Goal: Task Accomplishment & Management: Use online tool/utility

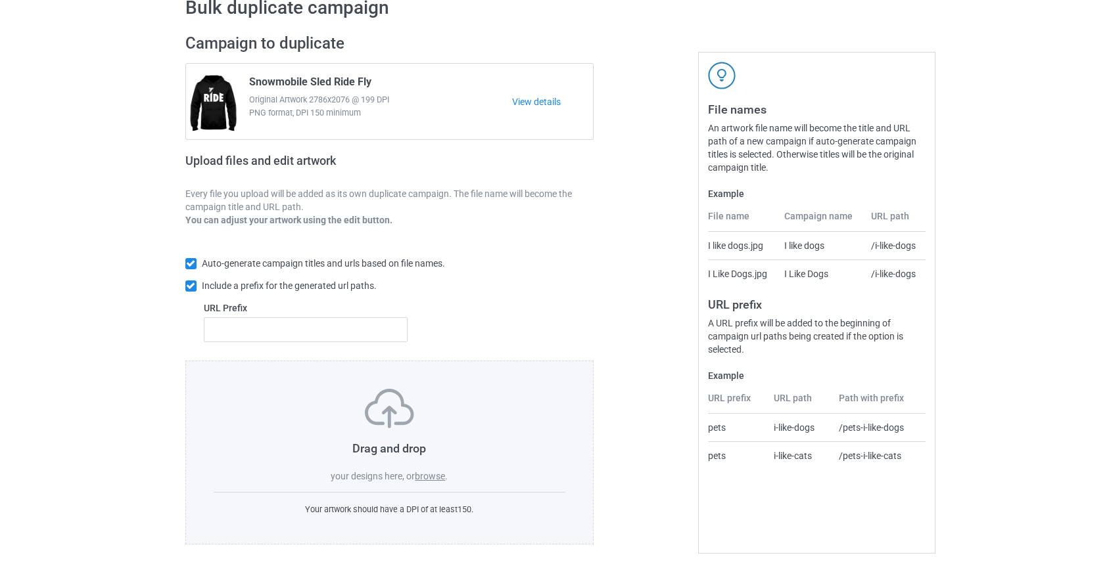
scroll to position [68, 0]
click at [434, 473] on label "browse" at bounding box center [430, 476] width 30 height 11
click at [0, 0] on input "browse" at bounding box center [0, 0] width 0 height 0
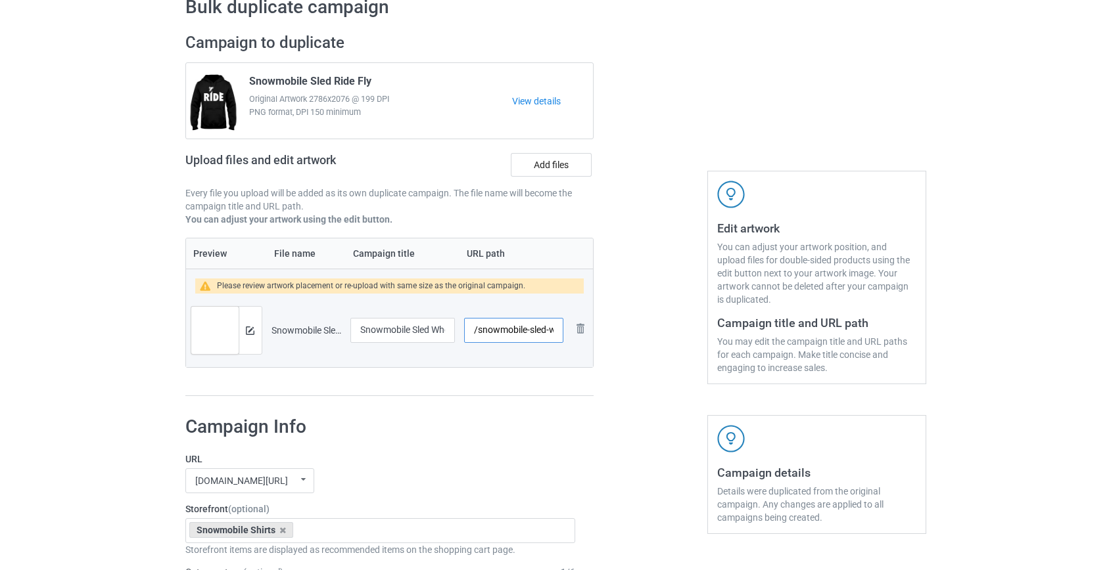
click at [506, 327] on input "/snowmobile-sled-when-in-doubt-throttle-out" at bounding box center [513, 330] width 99 height 25
click at [526, 329] on input "/sled-when-in-doubt-throttle-out" at bounding box center [513, 330] width 99 height 25
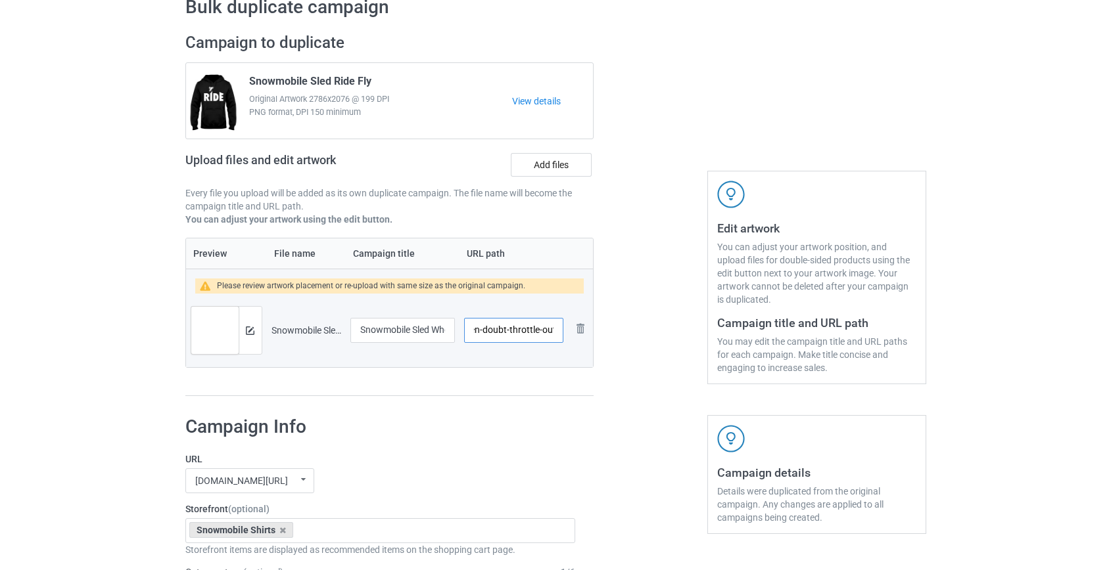
drag, startPoint x: 545, startPoint y: 327, endPoint x: 915, endPoint y: 428, distance: 383.1
drag, startPoint x: 520, startPoint y: 328, endPoint x: 528, endPoint y: 367, distance: 39.6
click at [520, 335] on input "/sled-when-doubt" at bounding box center [513, 330] width 99 height 25
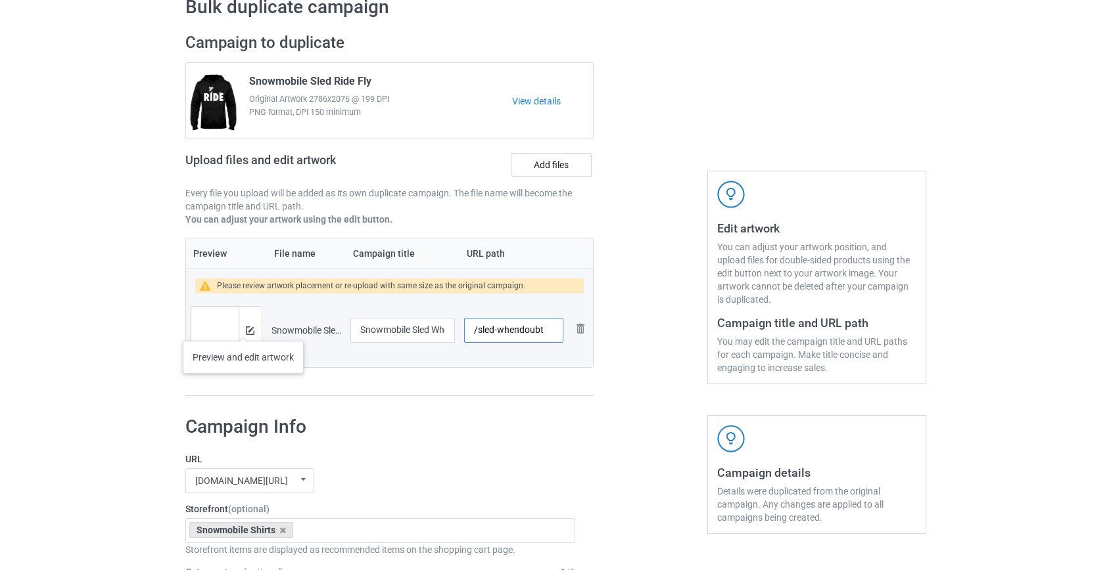
type input "/sled-whendoubt"
click at [243, 328] on div at bounding box center [250, 330] width 23 height 47
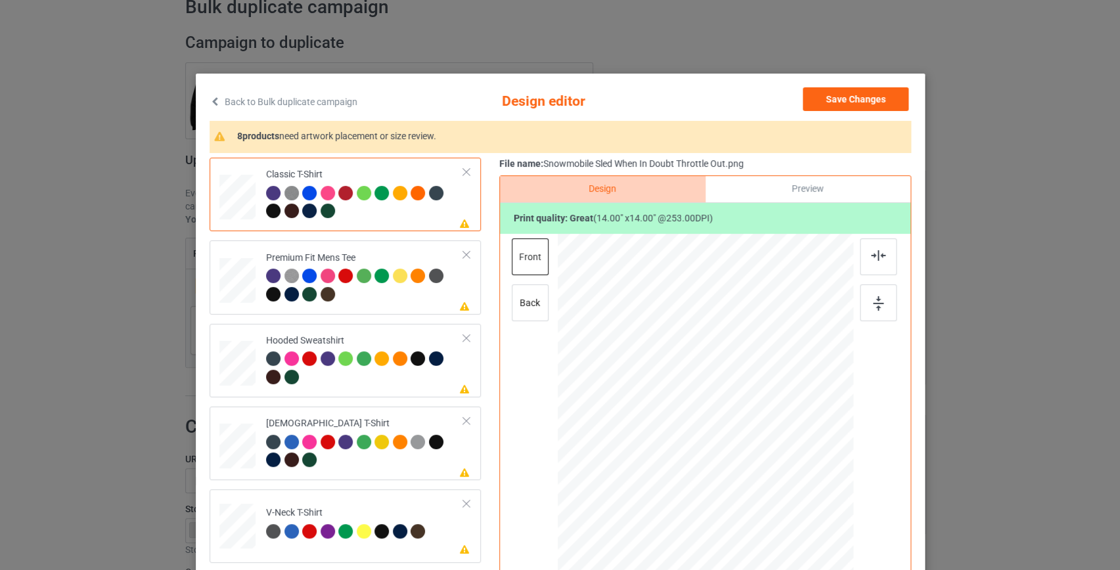
click at [323, 99] on link "Back to Bulk duplicate campaign" at bounding box center [284, 101] width 148 height 29
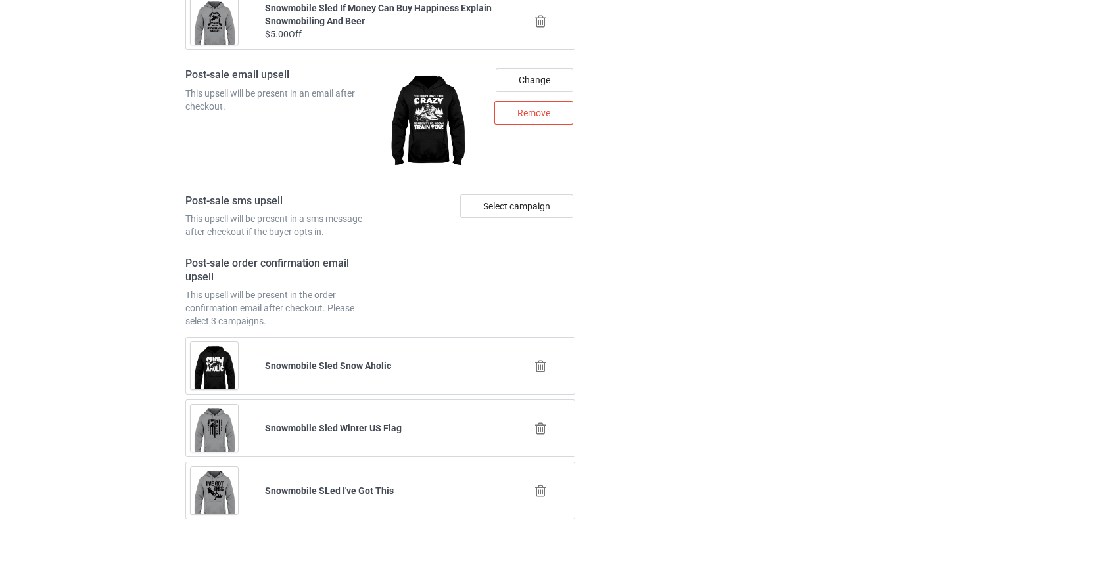
scroll to position [1826, 0]
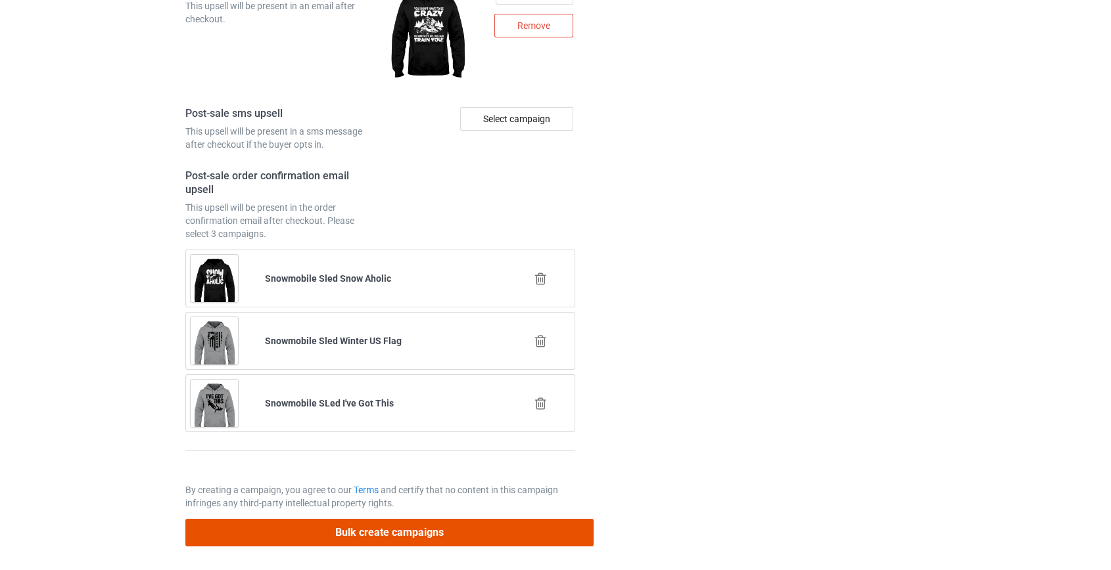
click at [420, 526] on button "Bulk create campaigns" at bounding box center [389, 532] width 409 height 27
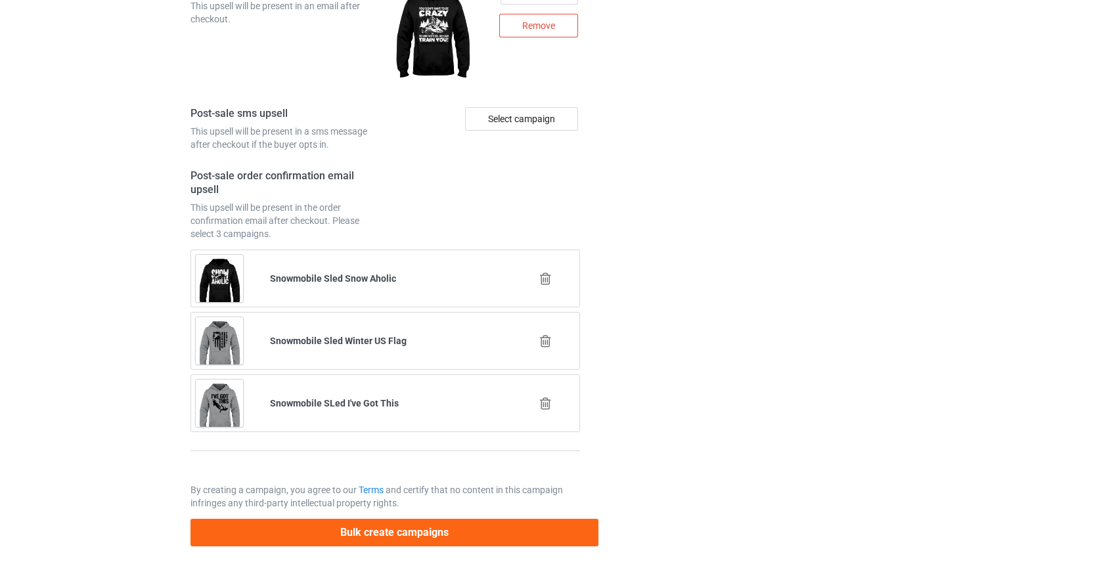
scroll to position [0, 0]
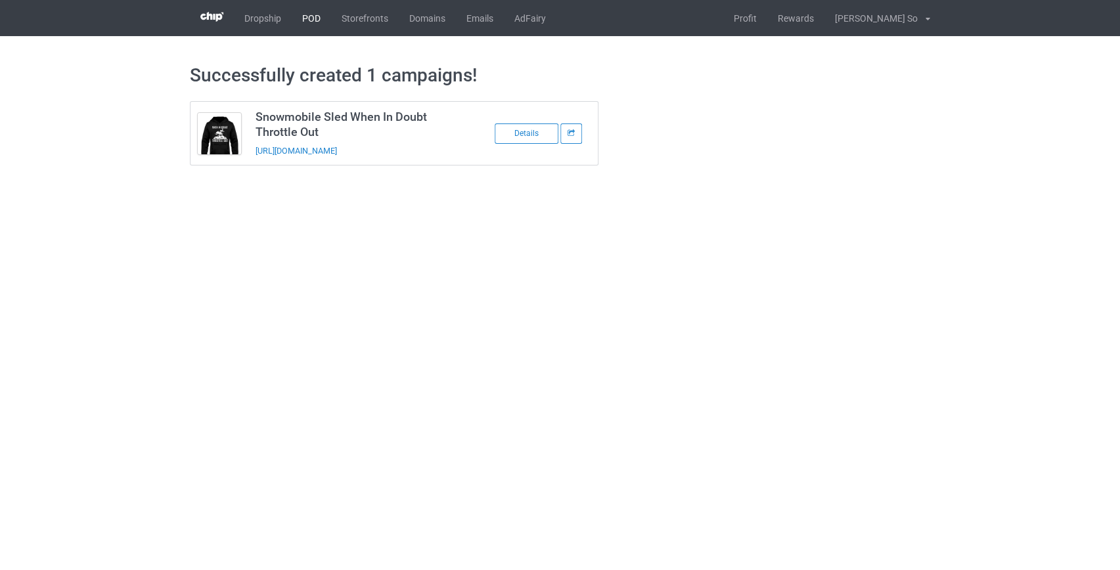
click at [315, 20] on link "POD" at bounding box center [311, 18] width 39 height 36
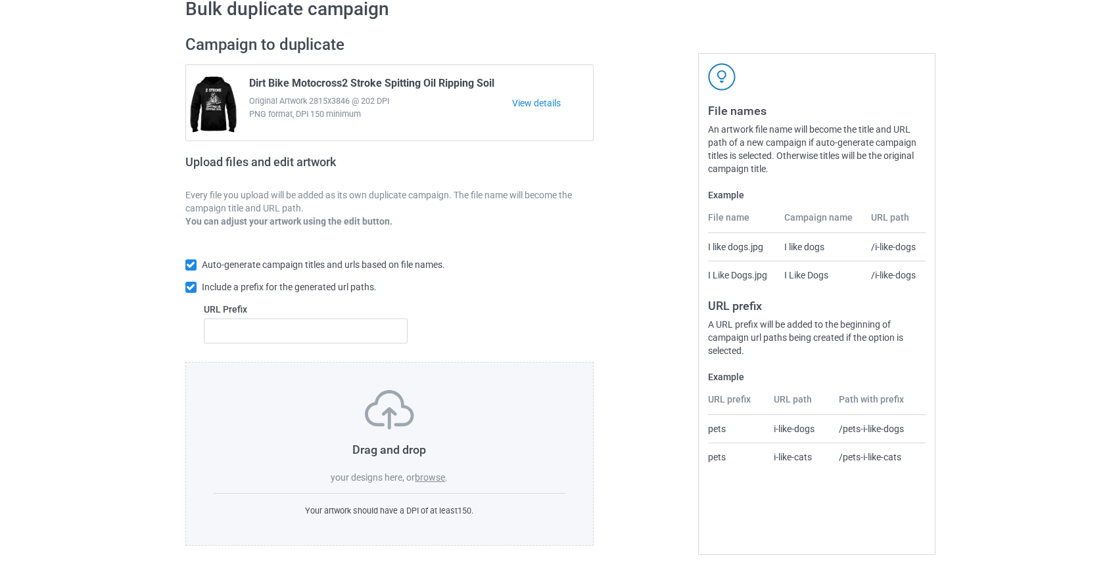
scroll to position [68, 0]
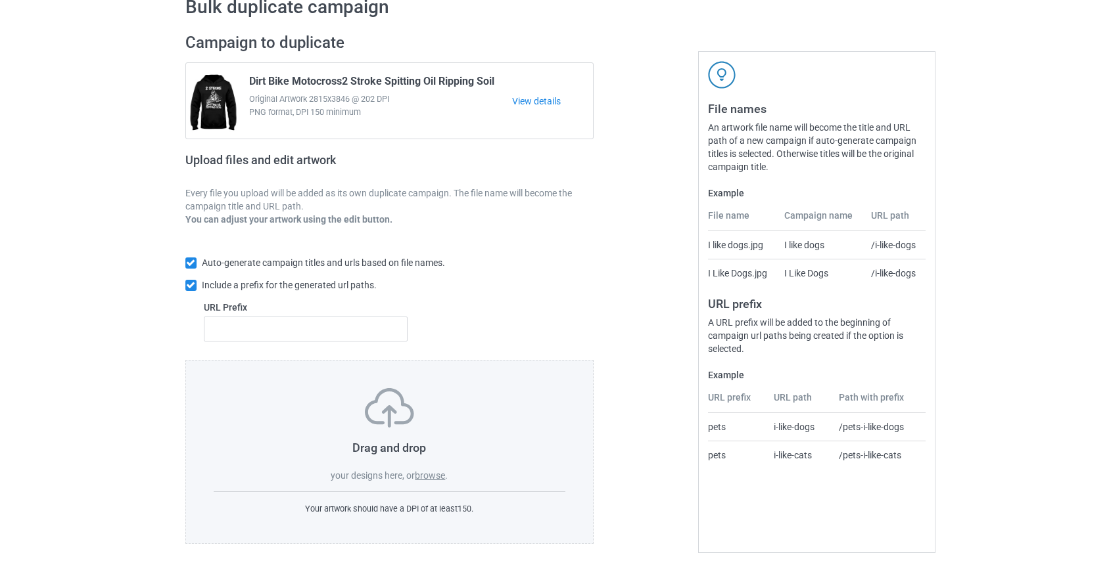
click at [427, 474] on label "browse" at bounding box center [430, 476] width 30 height 11
click at [0, 0] on input "browse" at bounding box center [0, 0] width 0 height 0
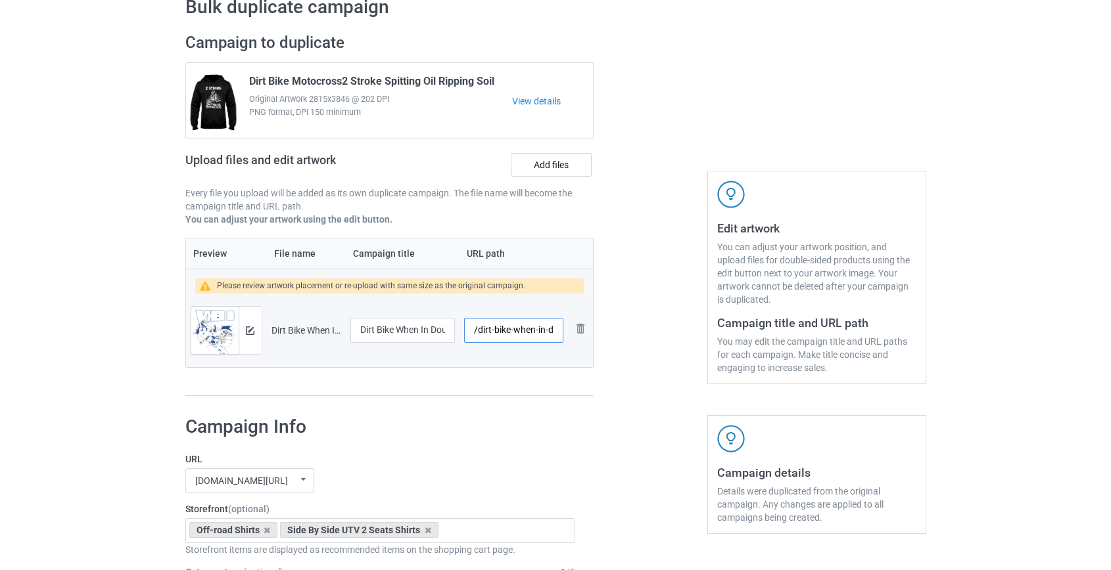
scroll to position [0, 74]
drag, startPoint x: 483, startPoint y: 331, endPoint x: 528, endPoint y: 333, distance: 45.4
click at [528, 333] on input "/dirt-bike-when-in-doubt-throttle-it-out" at bounding box center [513, 330] width 99 height 25
type input "/db-it-out"
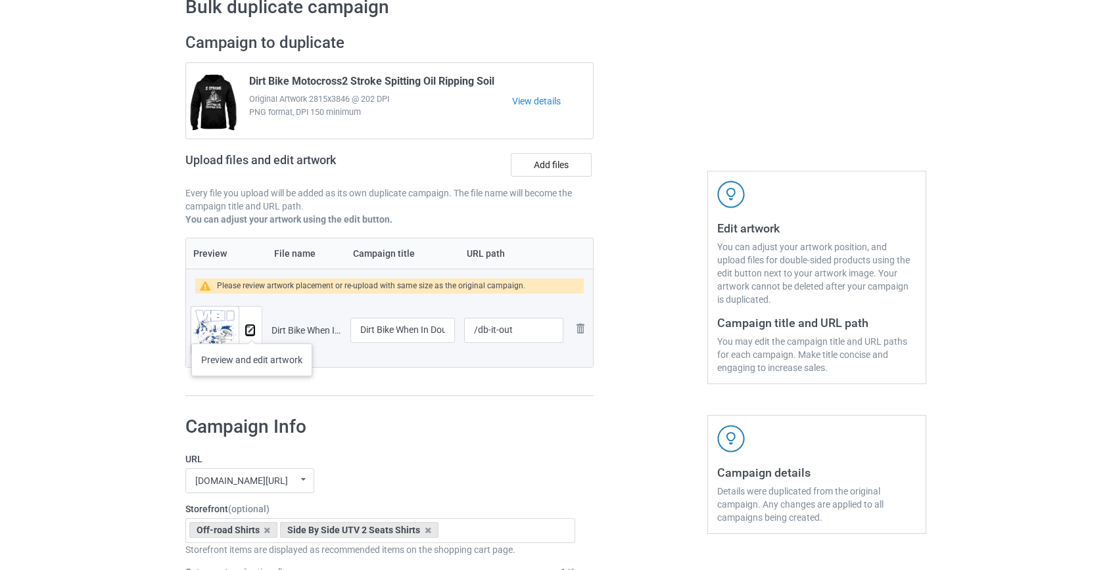
click at [252, 331] on img at bounding box center [250, 331] width 9 height 9
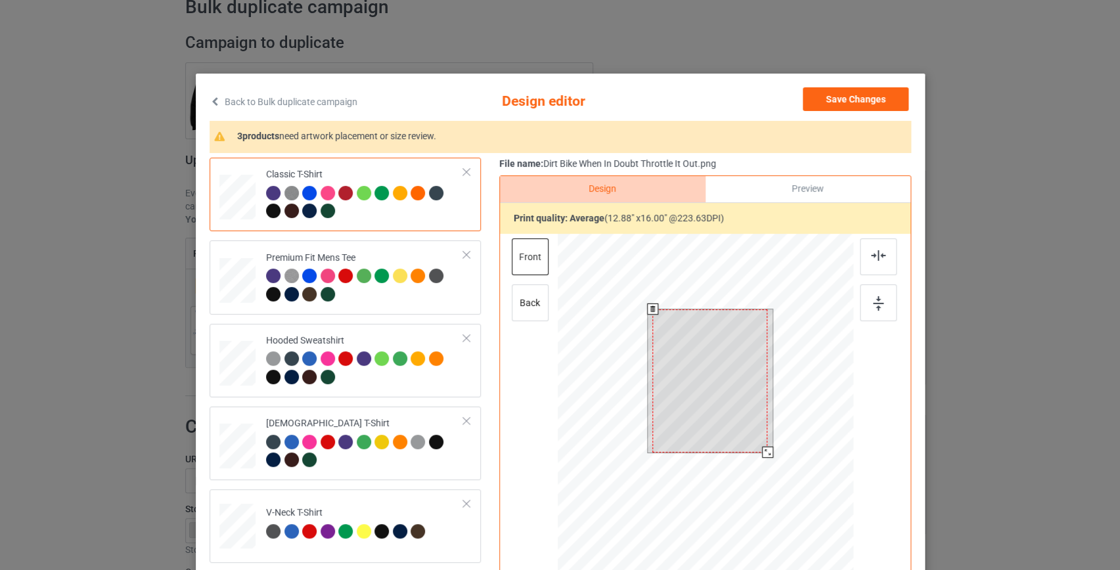
click at [764, 484] on div at bounding box center [705, 420] width 296 height 373
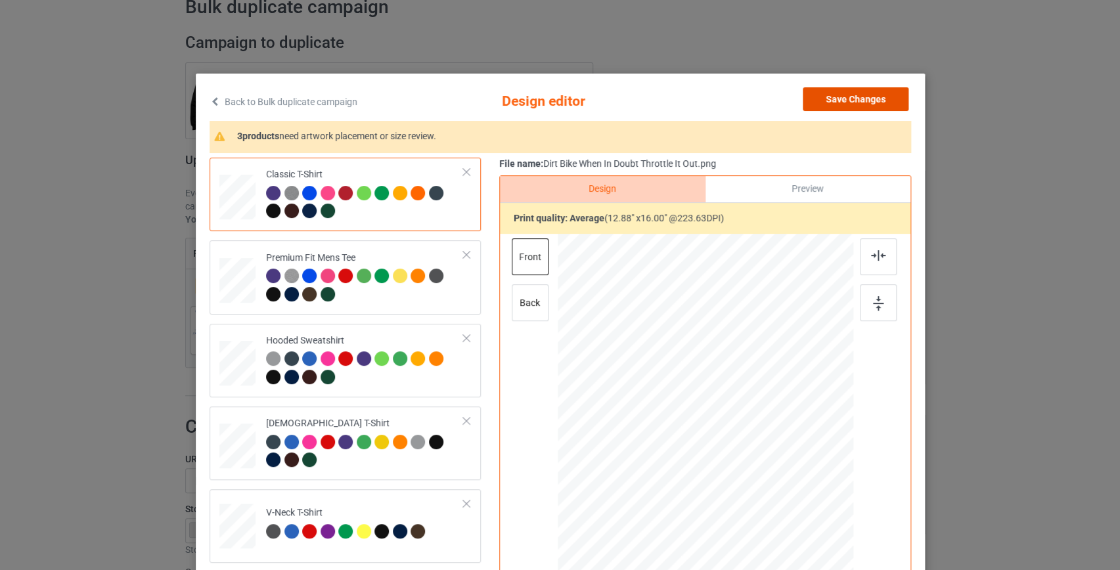
click at [848, 95] on button "Save Changes" at bounding box center [856, 99] width 106 height 24
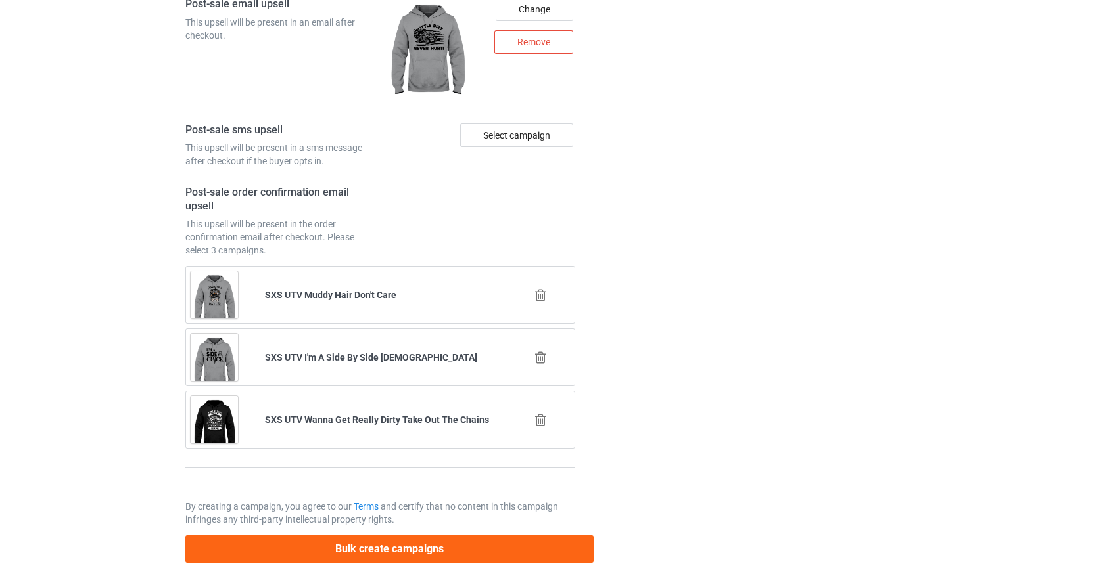
scroll to position [1826, 0]
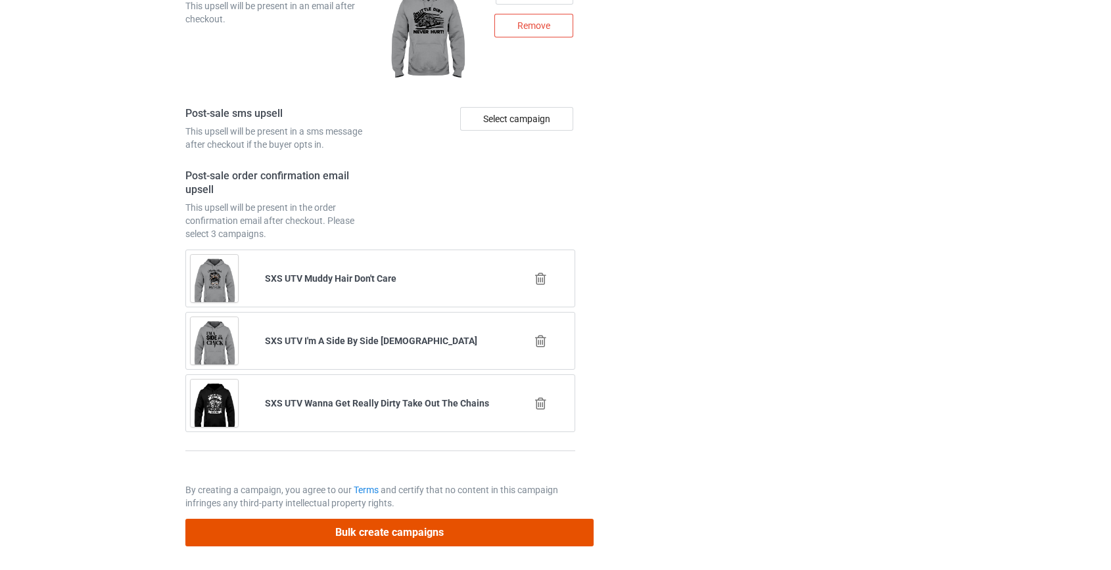
click at [396, 527] on button "Bulk create campaigns" at bounding box center [389, 532] width 409 height 27
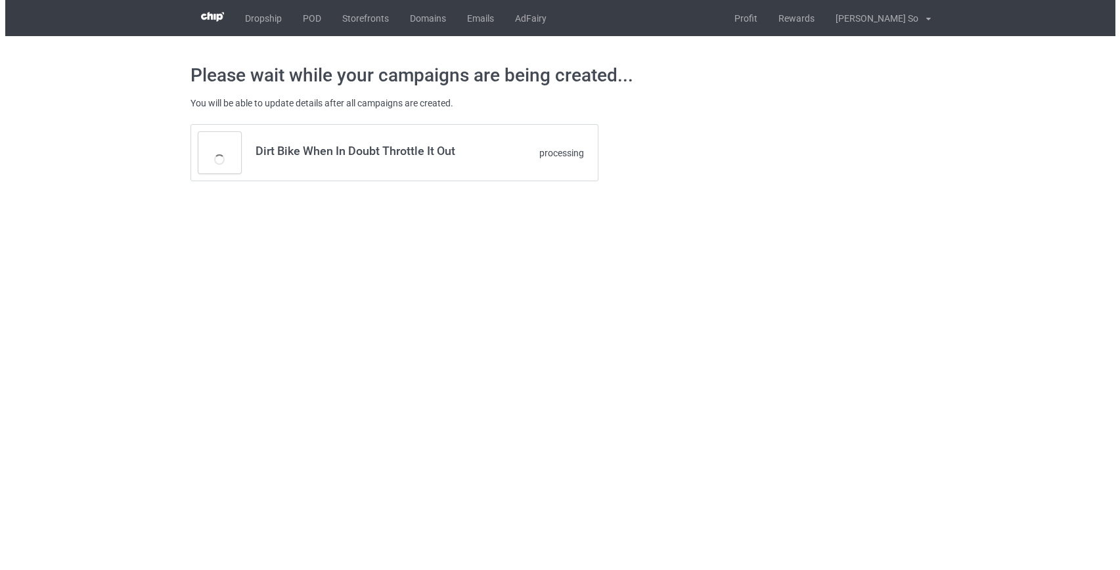
scroll to position [0, 0]
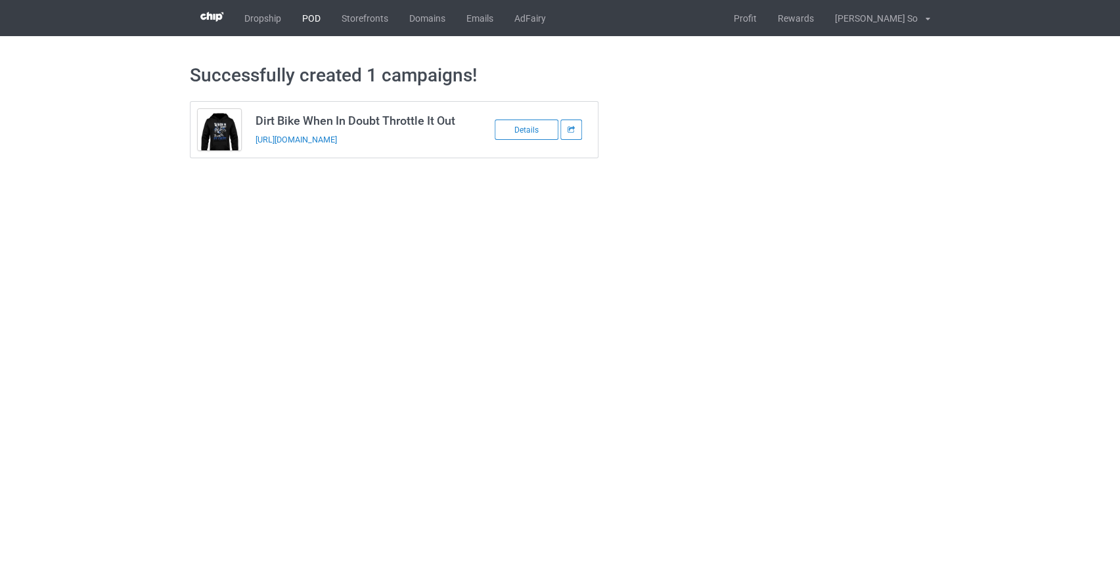
click at [310, 24] on link "POD" at bounding box center [311, 18] width 39 height 36
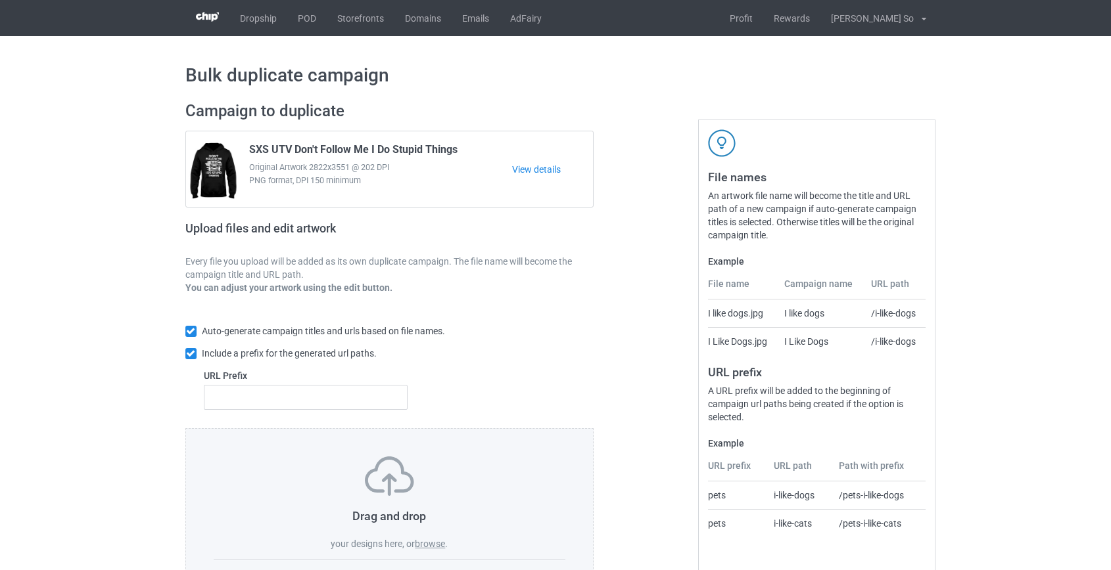
click at [424, 545] on label "browse" at bounding box center [430, 544] width 30 height 11
click at [0, 0] on input "browse" at bounding box center [0, 0] width 0 height 0
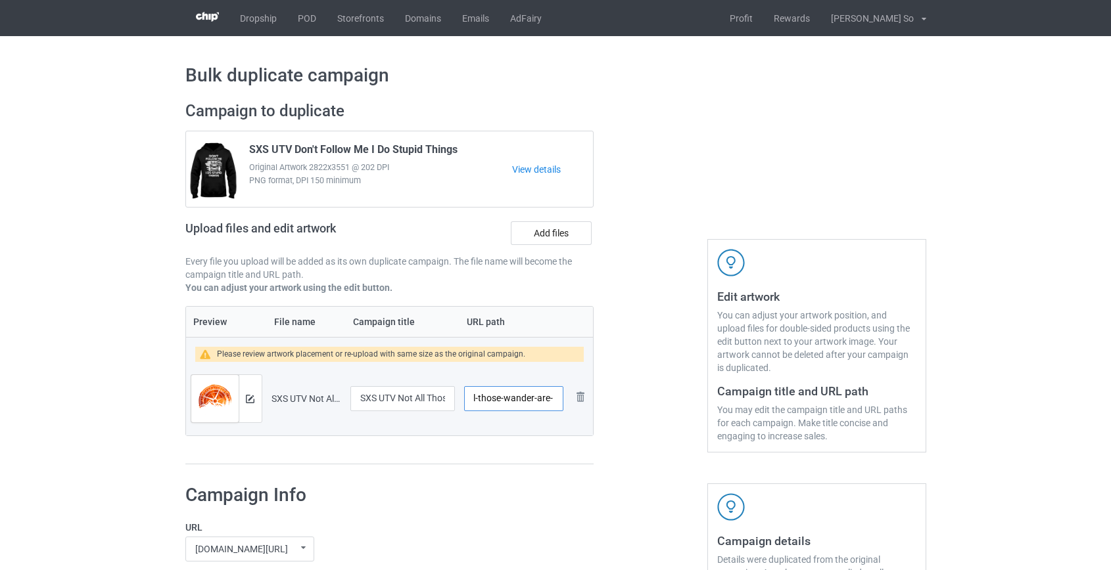
scroll to position [0, 72]
drag, startPoint x: 493, startPoint y: 398, endPoint x: 518, endPoint y: 401, distance: 25.1
click at [518, 401] on input "/sxs-utv-not-all-those-wander-are-lost" at bounding box center [513, 398] width 99 height 25
click at [484, 398] on input "/sxs-are-lost" at bounding box center [513, 398] width 99 height 25
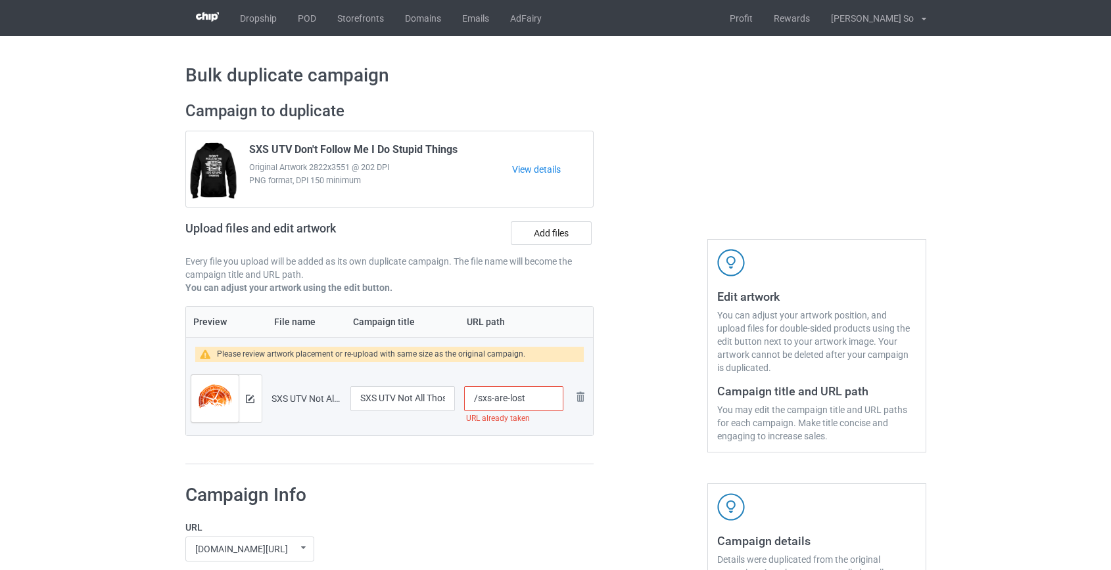
click at [484, 398] on input "/sxs-are-lost" at bounding box center [513, 398] width 99 height 25
type input "/utv-are-lost"
click at [250, 402] on img at bounding box center [250, 399] width 9 height 9
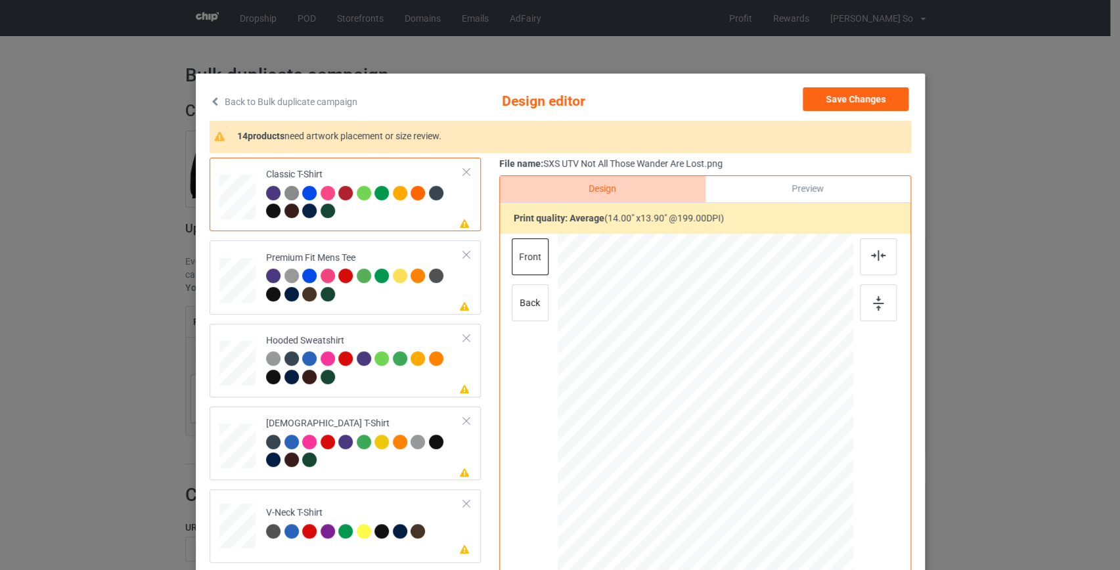
click at [315, 107] on link "Back to Bulk duplicate campaign" at bounding box center [284, 101] width 148 height 29
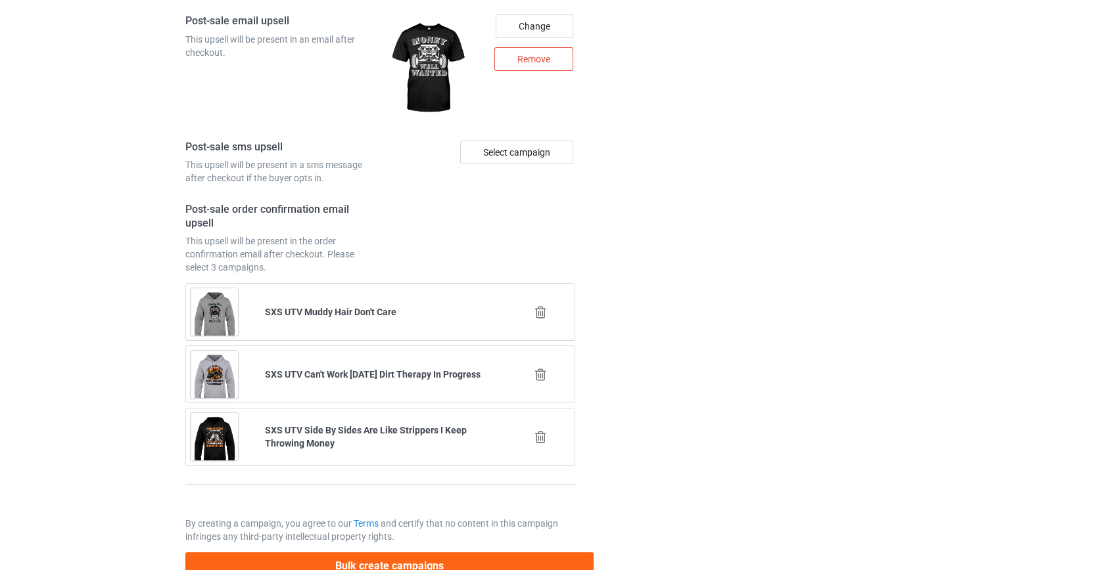
scroll to position [1826, 0]
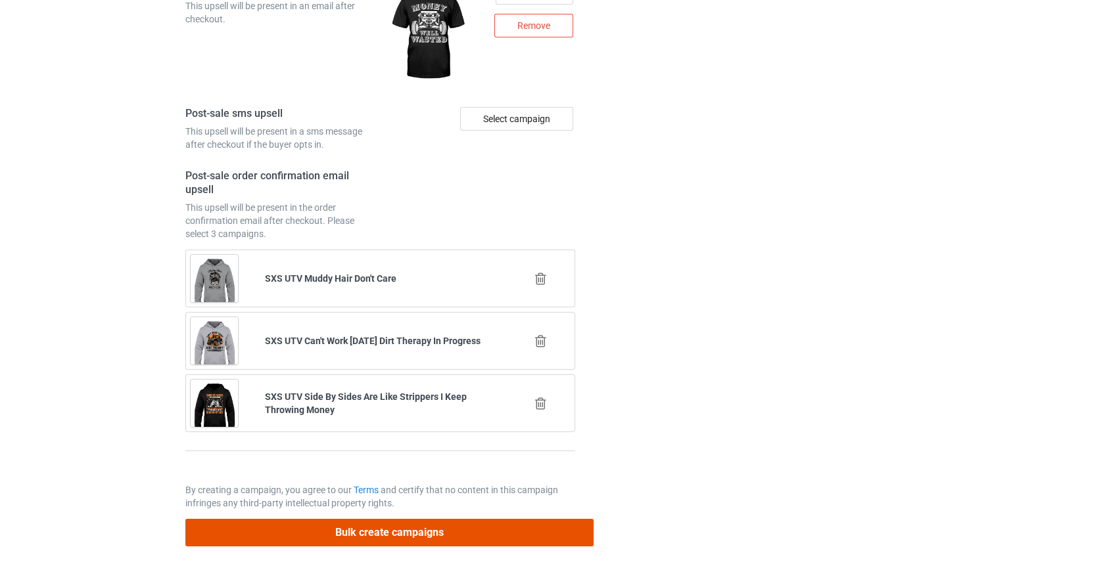
drag, startPoint x: 408, startPoint y: 528, endPoint x: 419, endPoint y: 509, distance: 21.8
click at [409, 526] on button "Bulk create campaigns" at bounding box center [389, 532] width 409 height 27
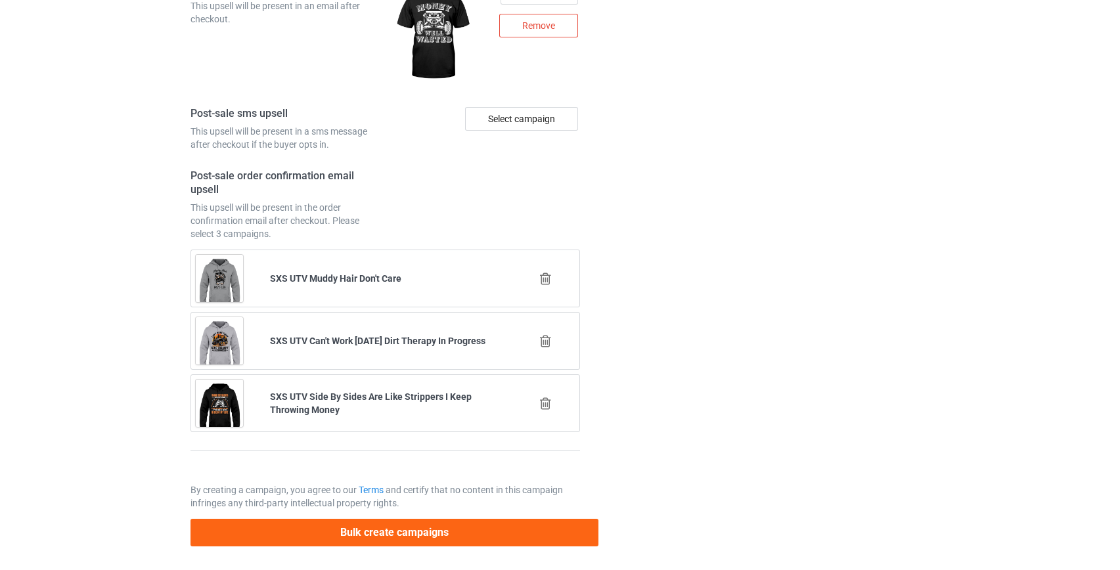
scroll to position [0, 0]
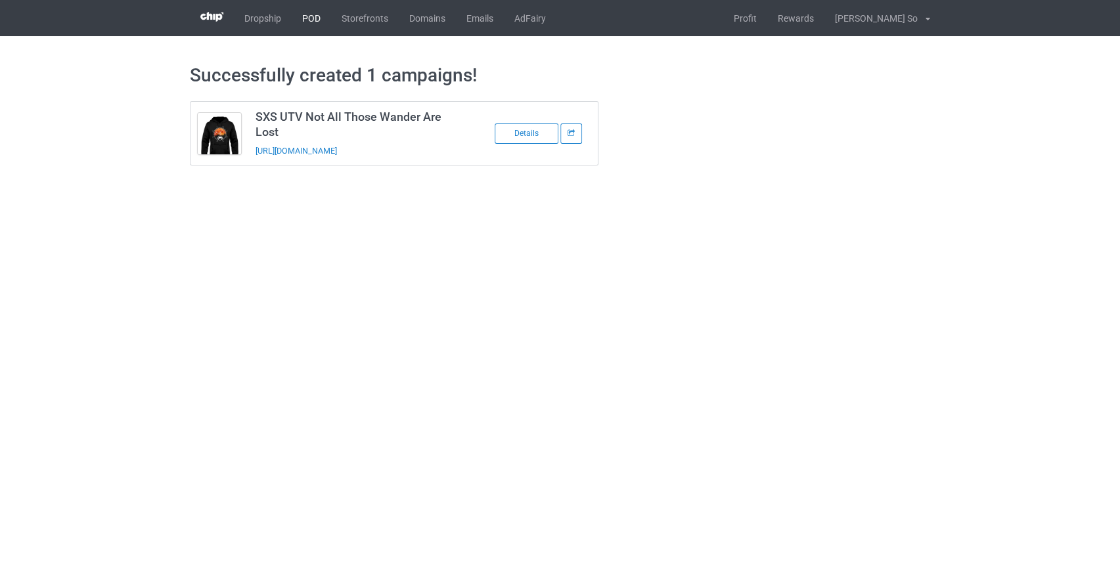
click at [304, 17] on link "POD" at bounding box center [311, 18] width 39 height 36
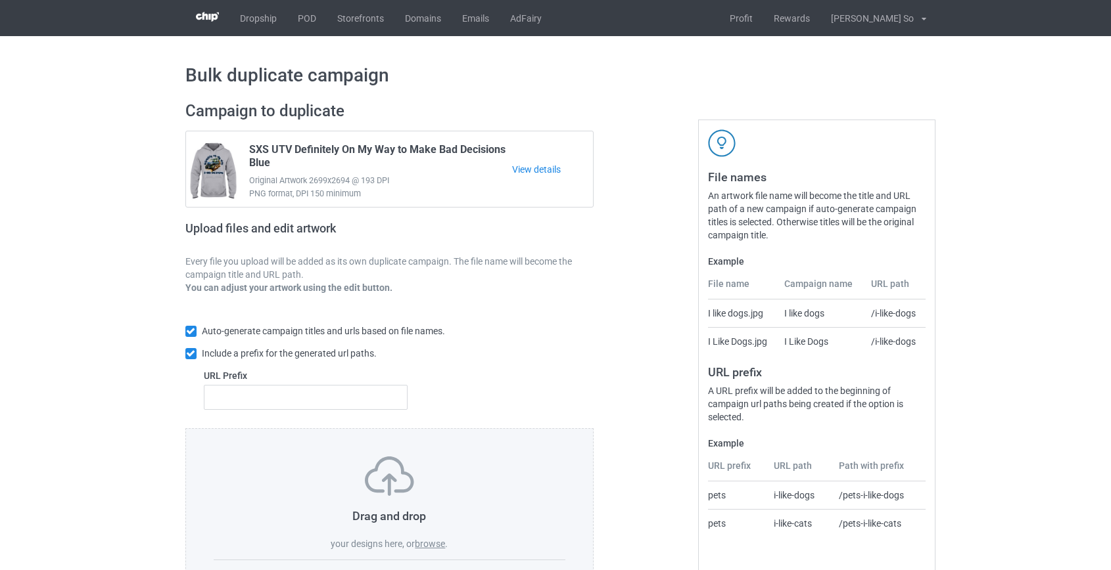
click at [435, 545] on label "browse" at bounding box center [430, 544] width 30 height 11
click at [0, 0] on input "browse" at bounding box center [0, 0] width 0 height 0
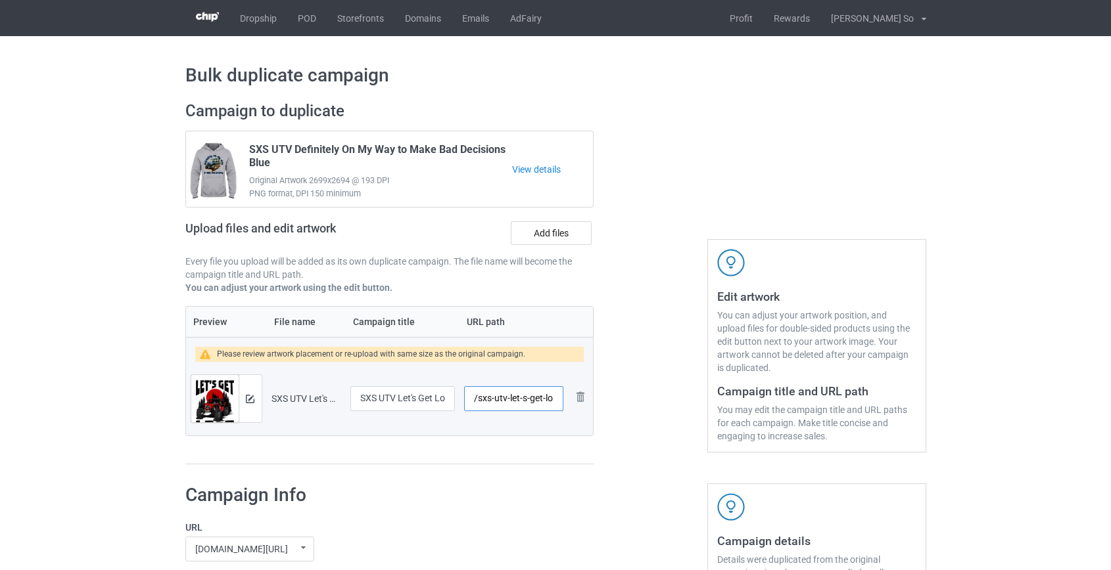
click at [486, 398] on input "/sxs-utv-let-s-get-lost" at bounding box center [513, 398] width 99 height 25
drag, startPoint x: 513, startPoint y: 400, endPoint x: 492, endPoint y: 403, distance: 21.2
click at [492, 403] on input "/utv-let-s-get-lost" at bounding box center [513, 398] width 99 height 25
type input "/utv-get-lost"
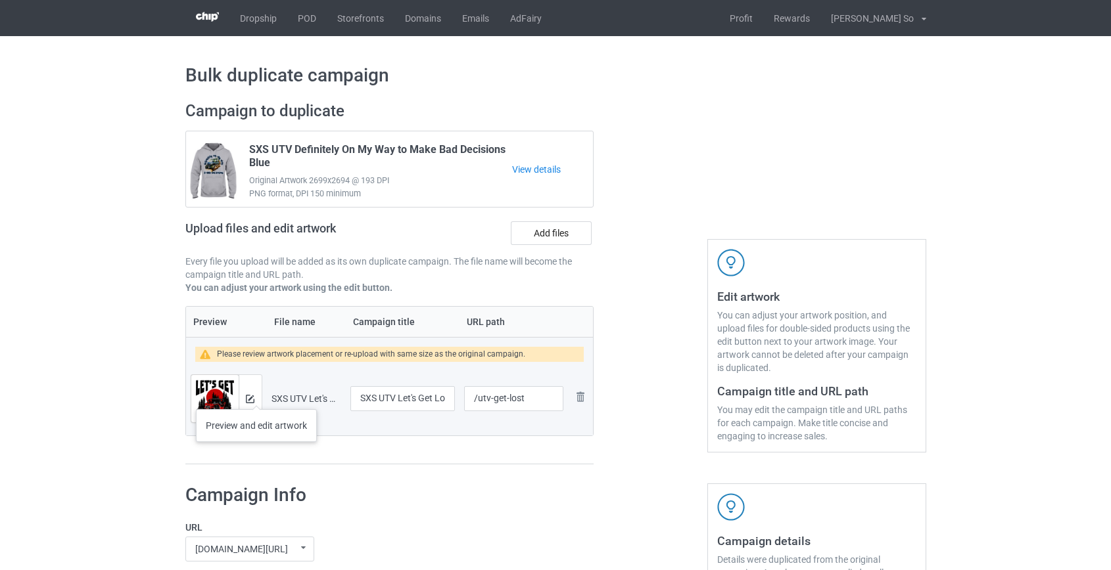
click at [256, 396] on div at bounding box center [250, 398] width 23 height 47
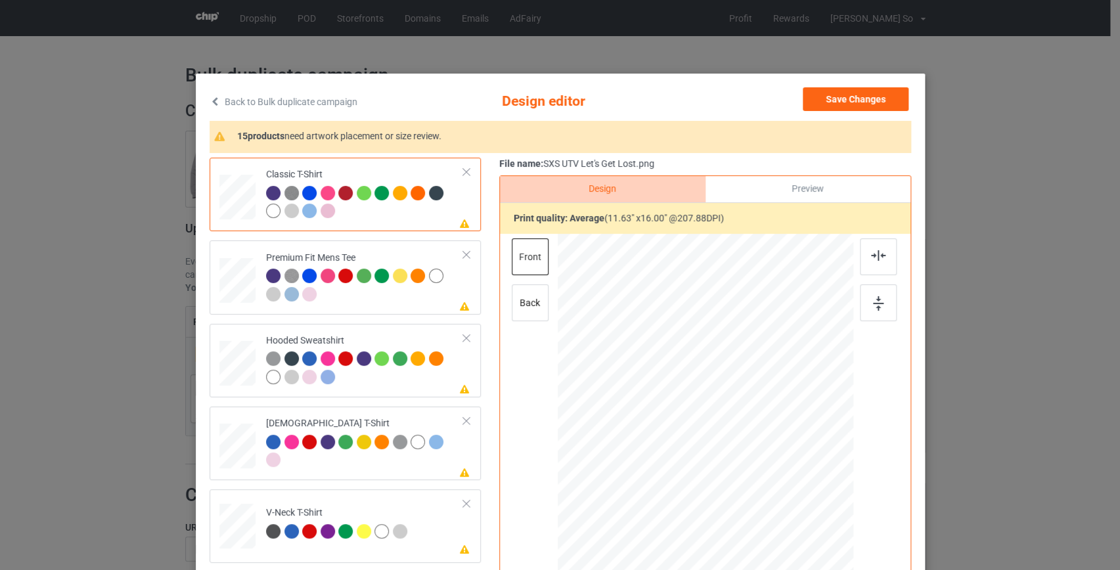
click at [340, 97] on link "Back to Bulk duplicate campaign" at bounding box center [284, 101] width 148 height 29
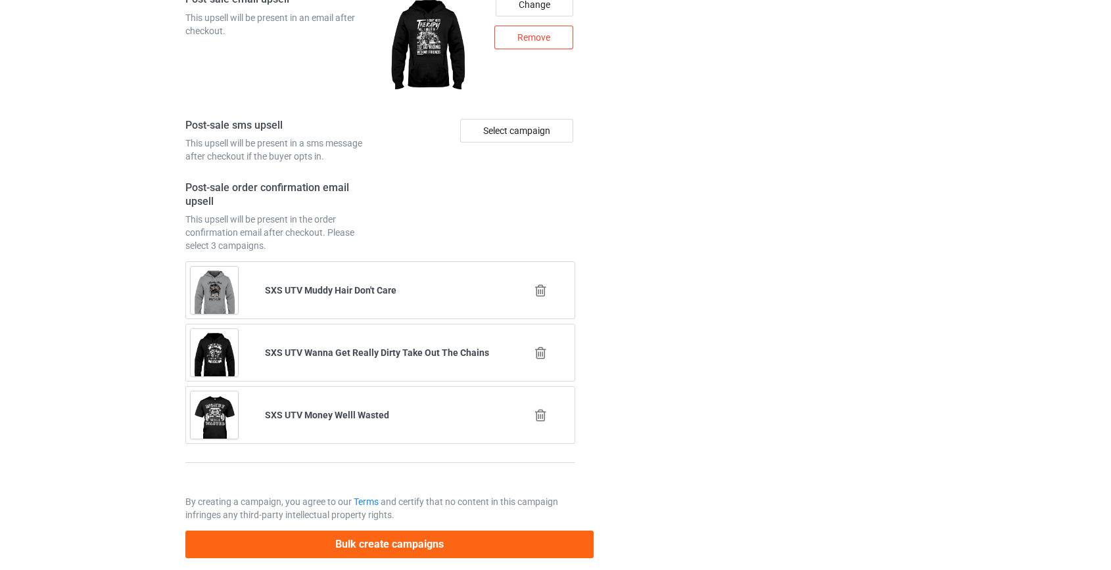
scroll to position [1826, 0]
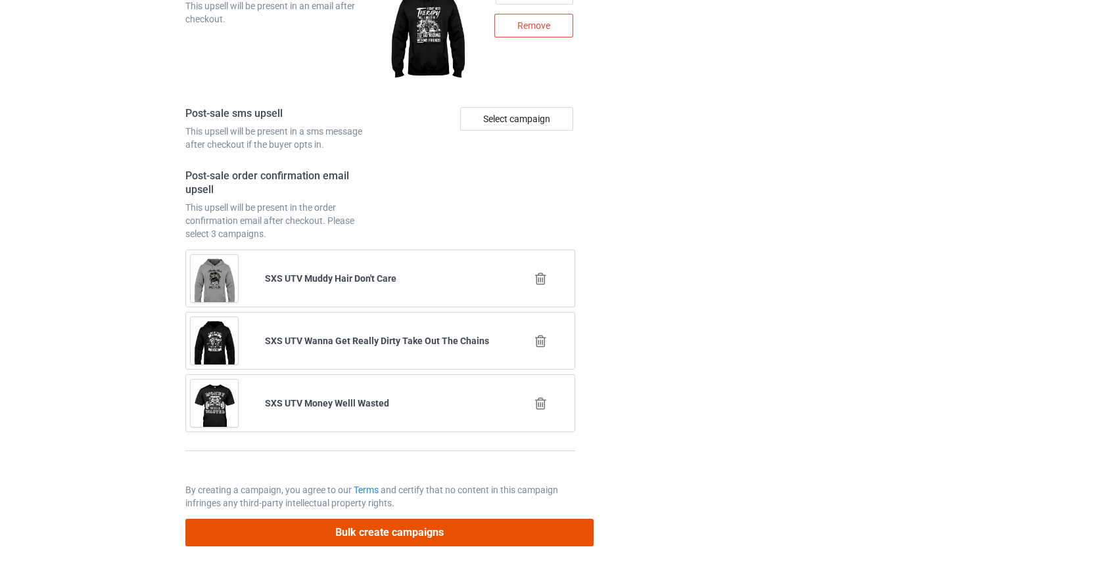
click at [422, 531] on button "Bulk create campaigns" at bounding box center [389, 532] width 409 height 27
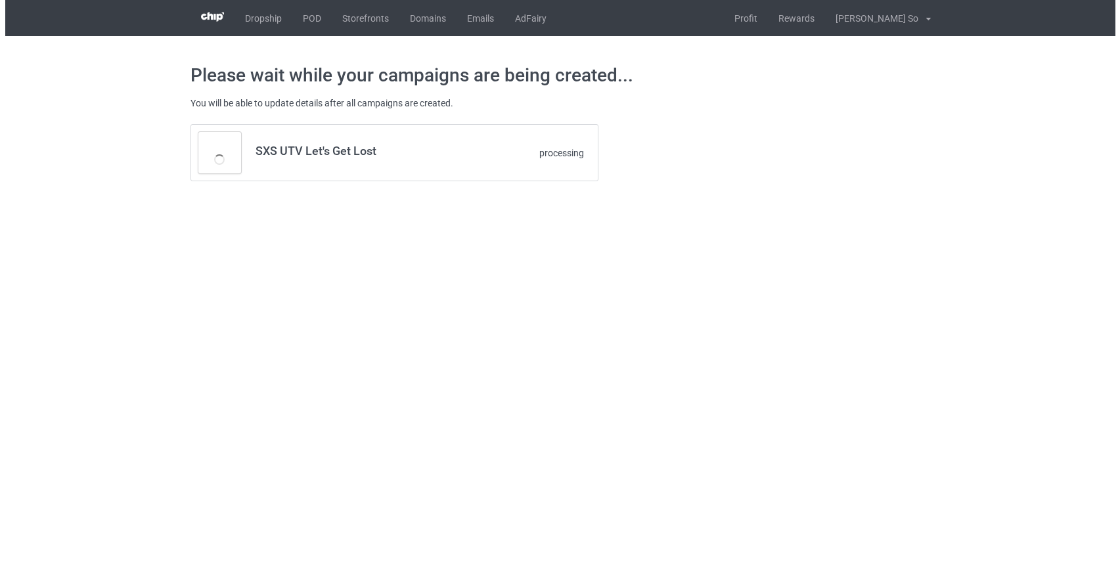
scroll to position [0, 0]
